Goal: Transaction & Acquisition: Purchase product/service

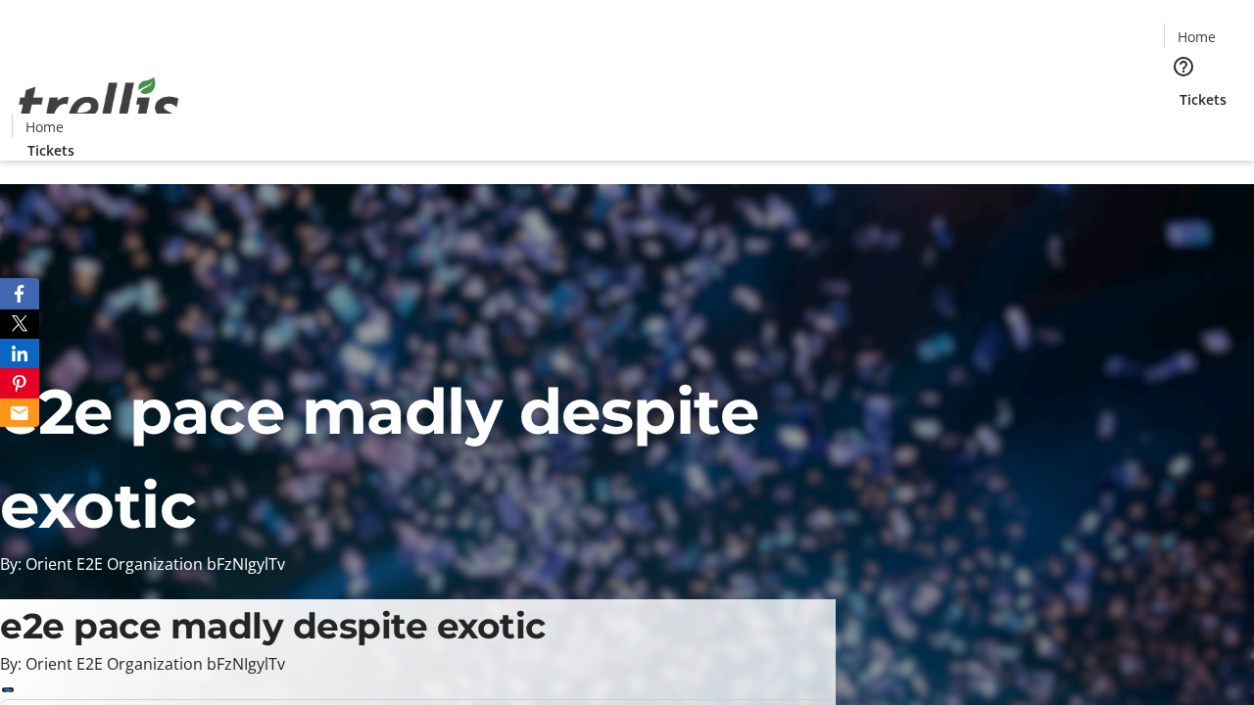
click at [1179, 89] on span "Tickets" at bounding box center [1202, 99] width 47 height 21
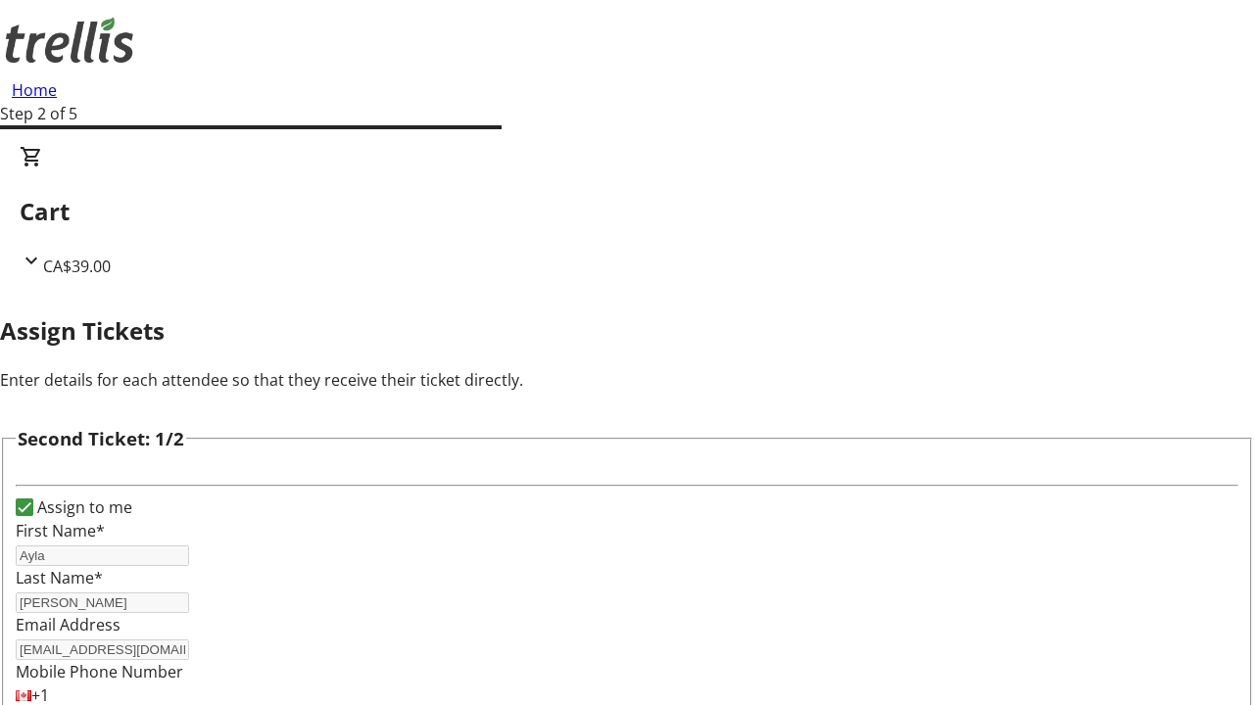
type input "Ayla"
type input "[PERSON_NAME]"
type input "[EMAIL_ADDRESS][DOMAIN_NAME]"
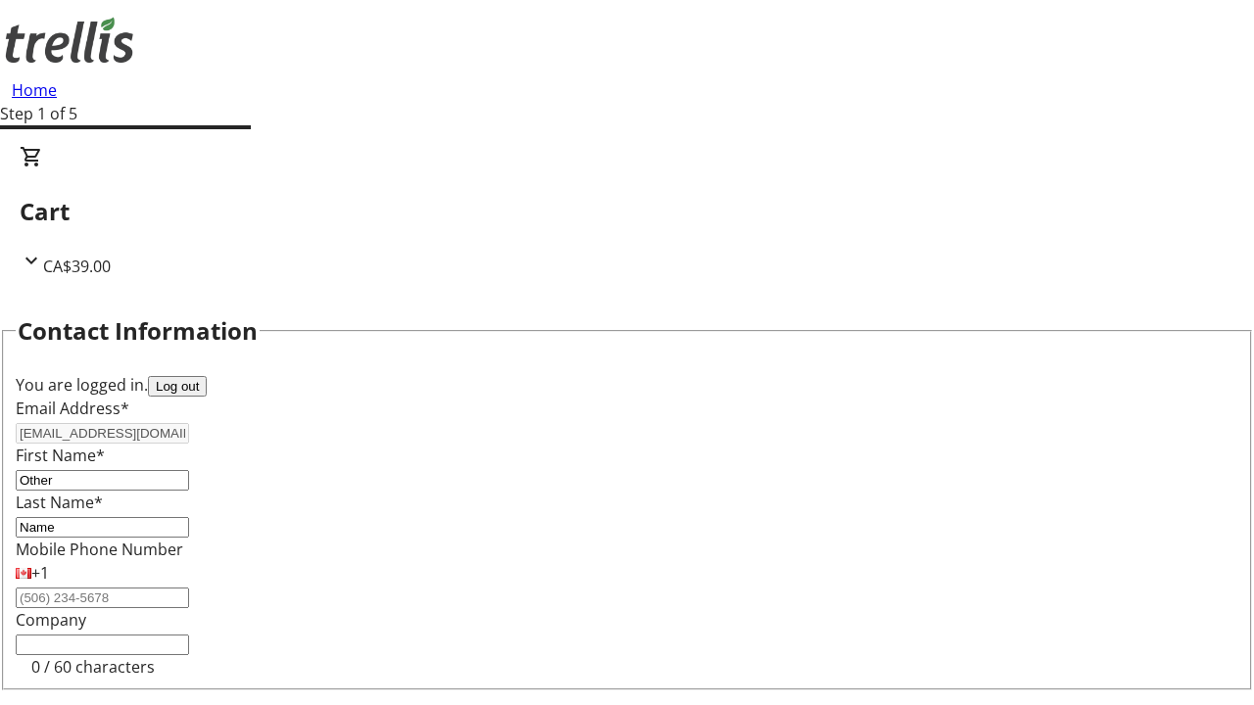
type input "Name"
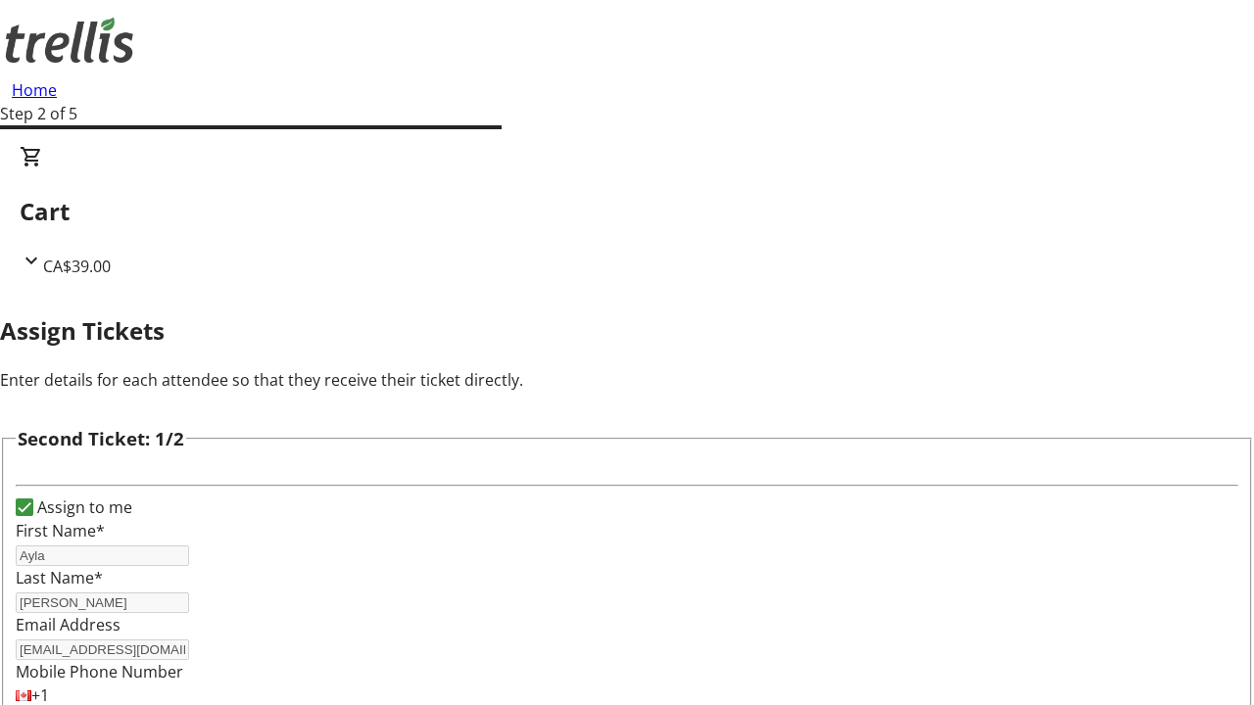
scroll to position [230, 0]
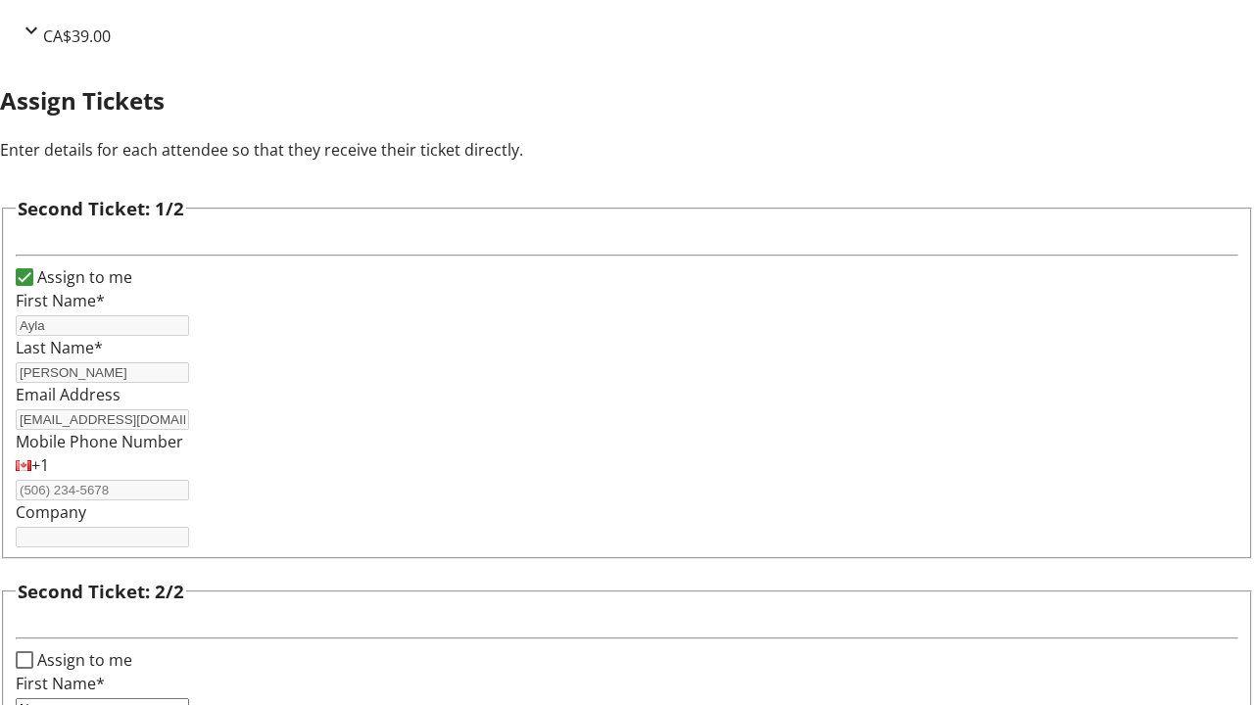
type input "New"
type input "Name"
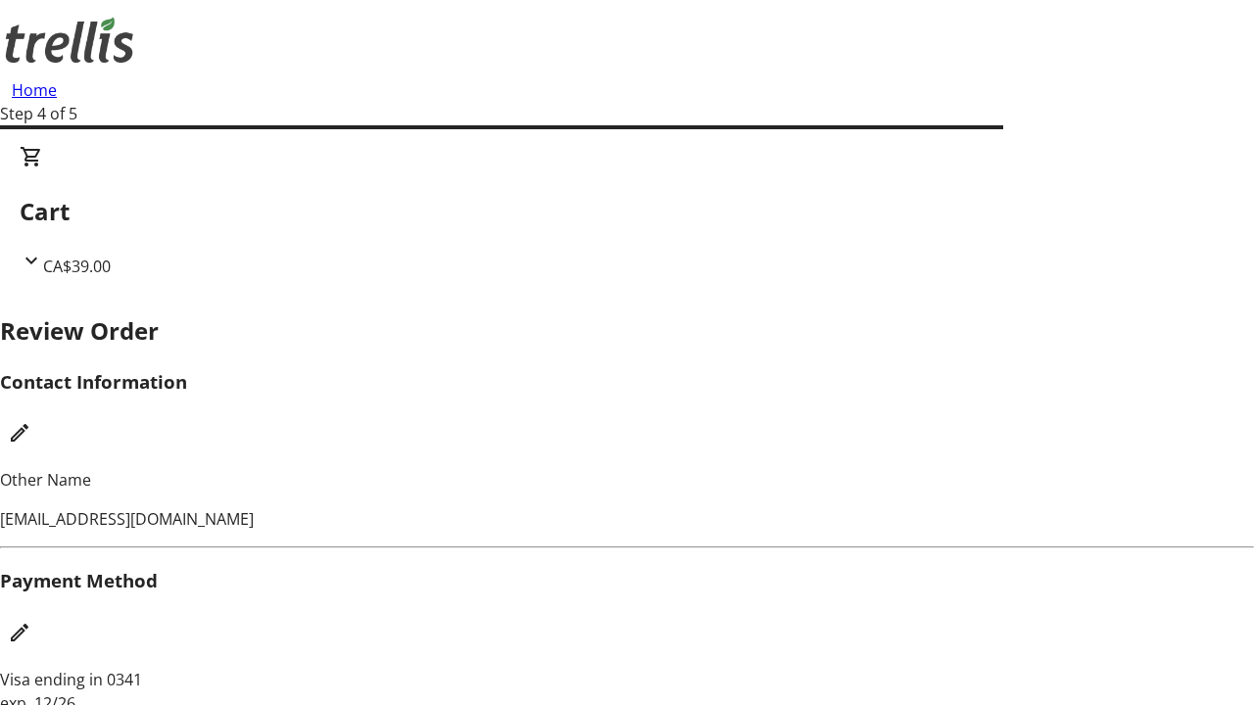
click at [31, 621] on mat-icon "Edit Payment Method" at bounding box center [20, 633] width 24 height 24
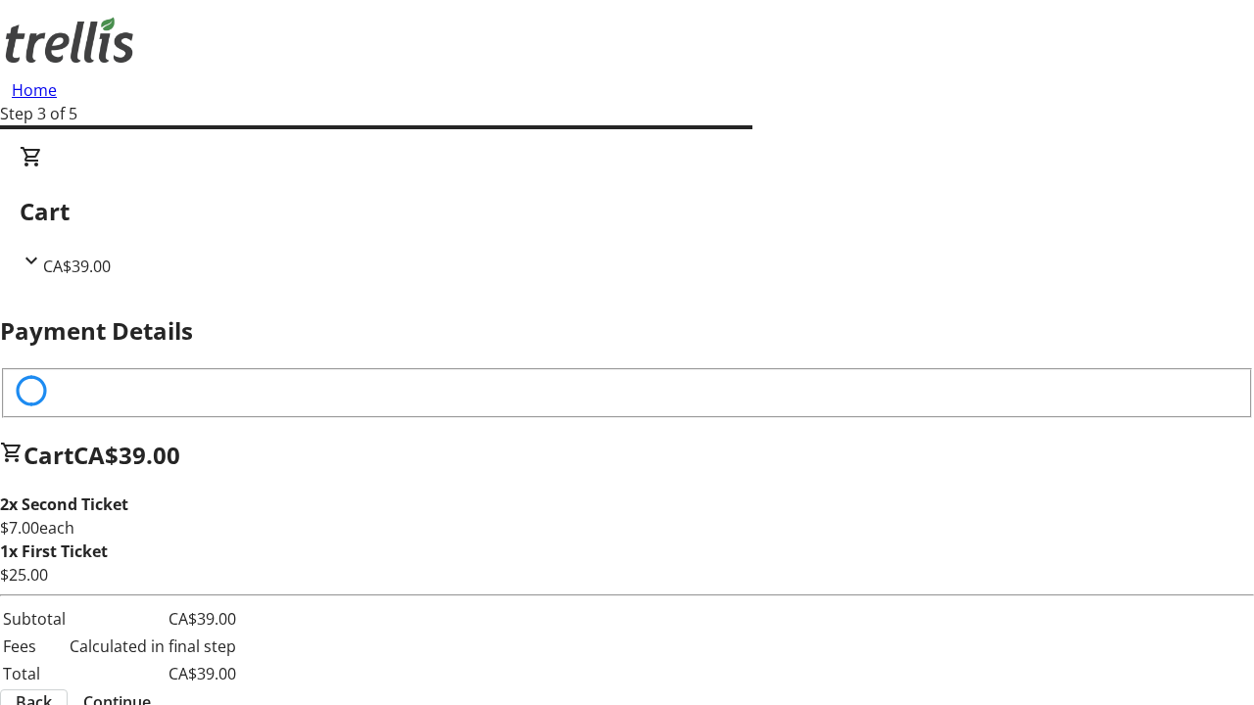
click at [151, 691] on span "Continue" at bounding box center [117, 703] width 68 height 24
